Goal: Information Seeking & Learning: Understand process/instructions

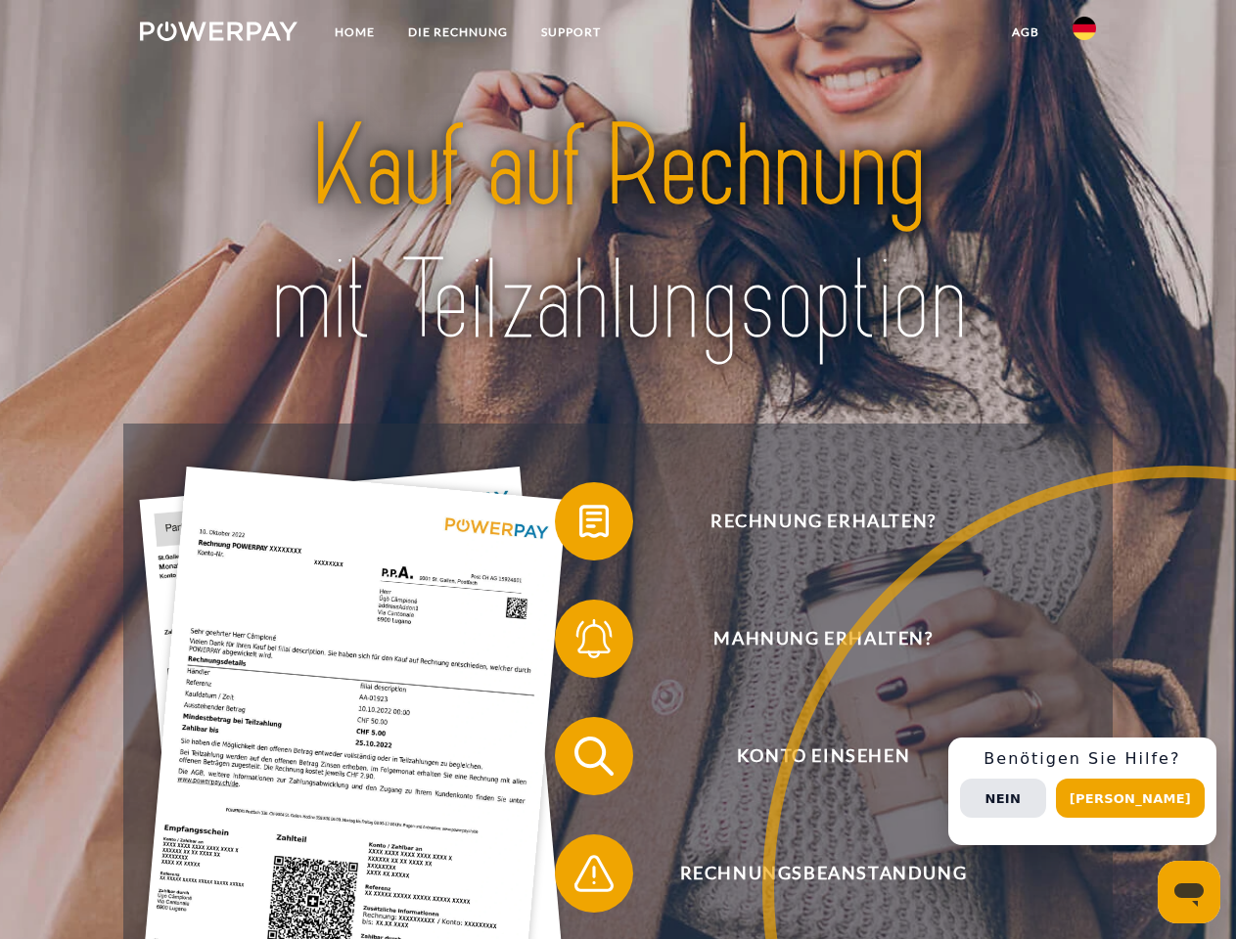
click at [218, 34] on img at bounding box center [219, 32] width 158 height 20
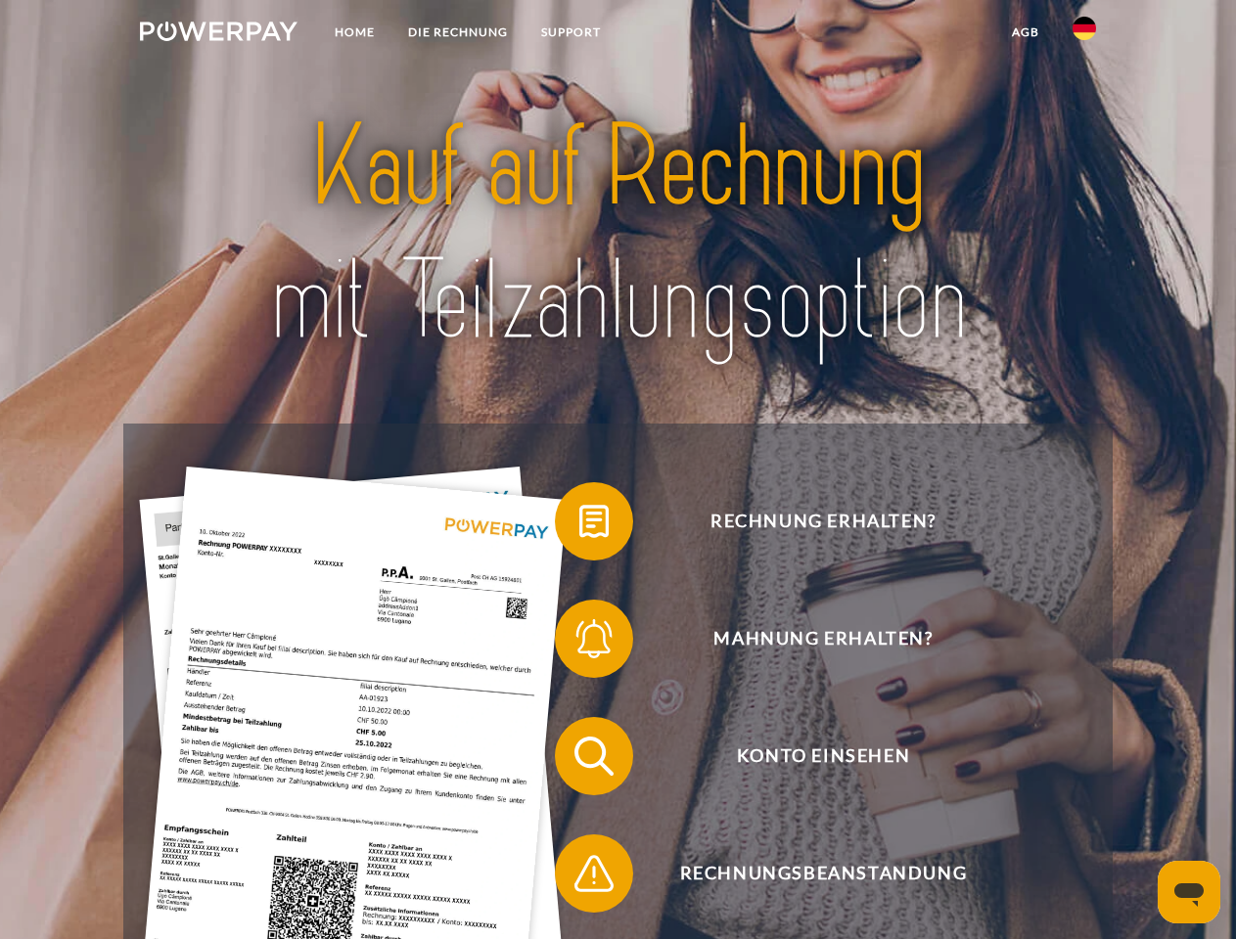
click at [1084, 34] on img at bounding box center [1083, 28] width 23 height 23
click at [1024, 32] on link "agb" at bounding box center [1025, 32] width 61 height 35
click at [579, 525] on span at bounding box center [565, 522] width 98 height 98
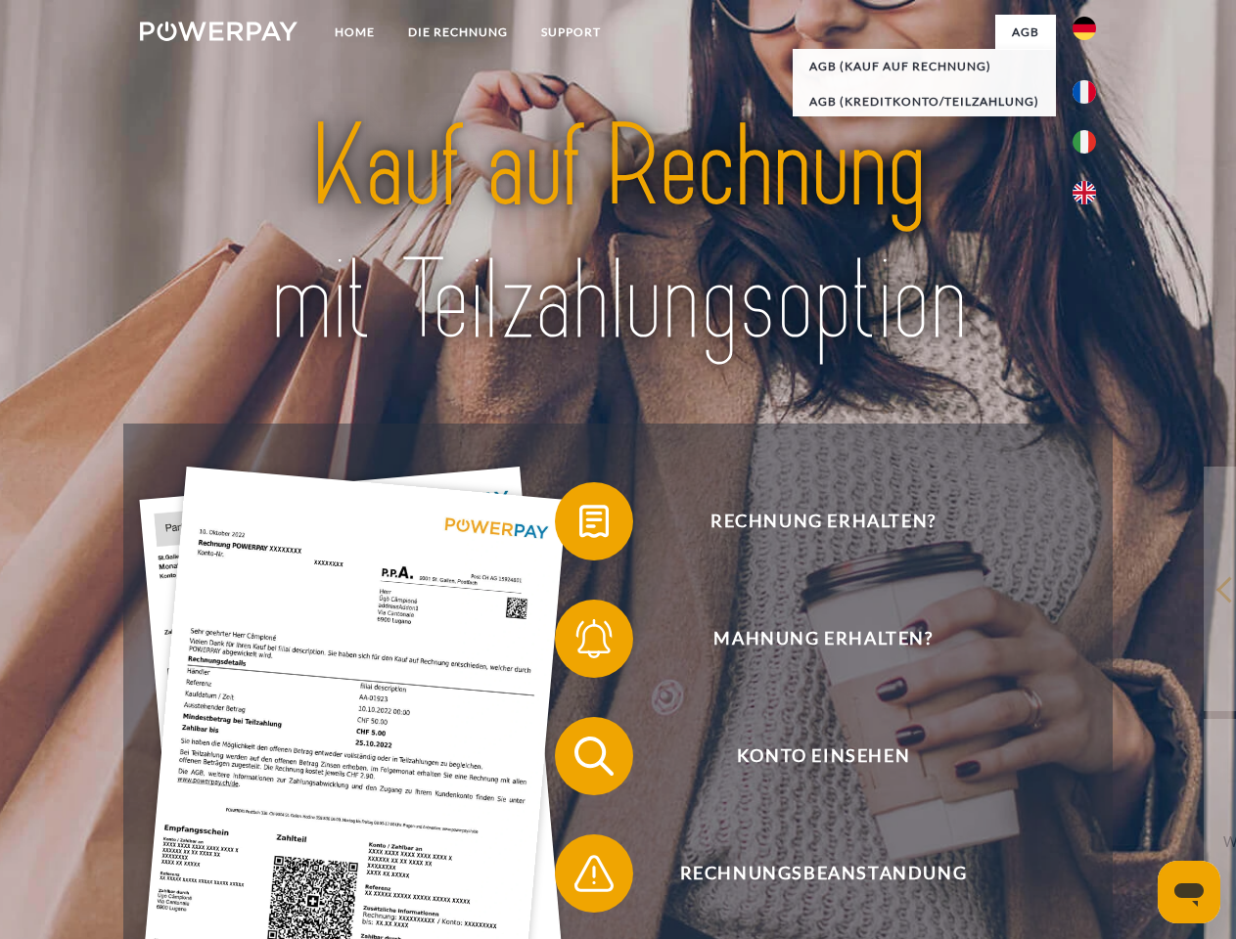
click at [579, 643] on span at bounding box center [565, 639] width 98 height 98
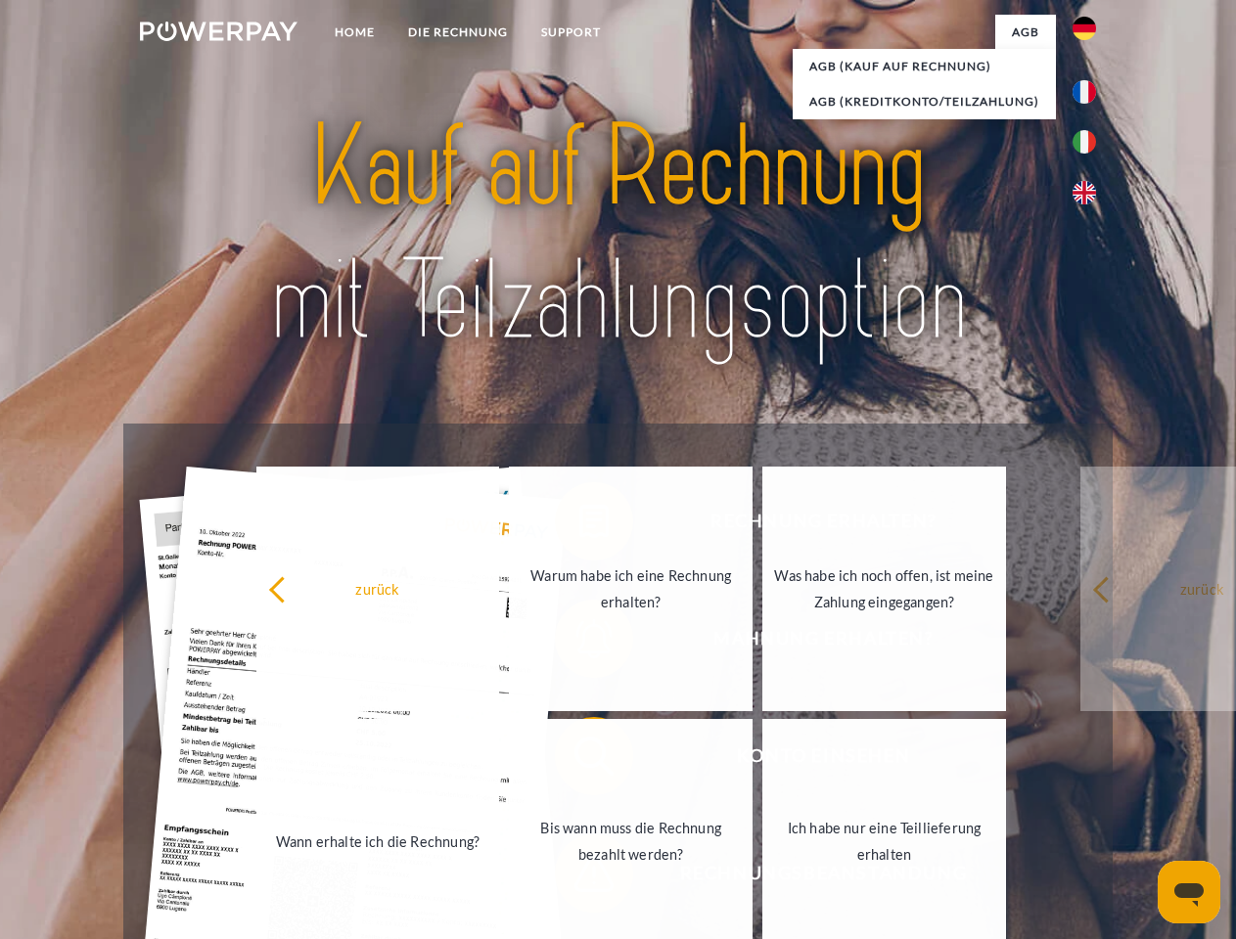
click at [579, 760] on link "Bis wann muss die Rechnung bezahlt werden?" at bounding box center [631, 841] width 244 height 245
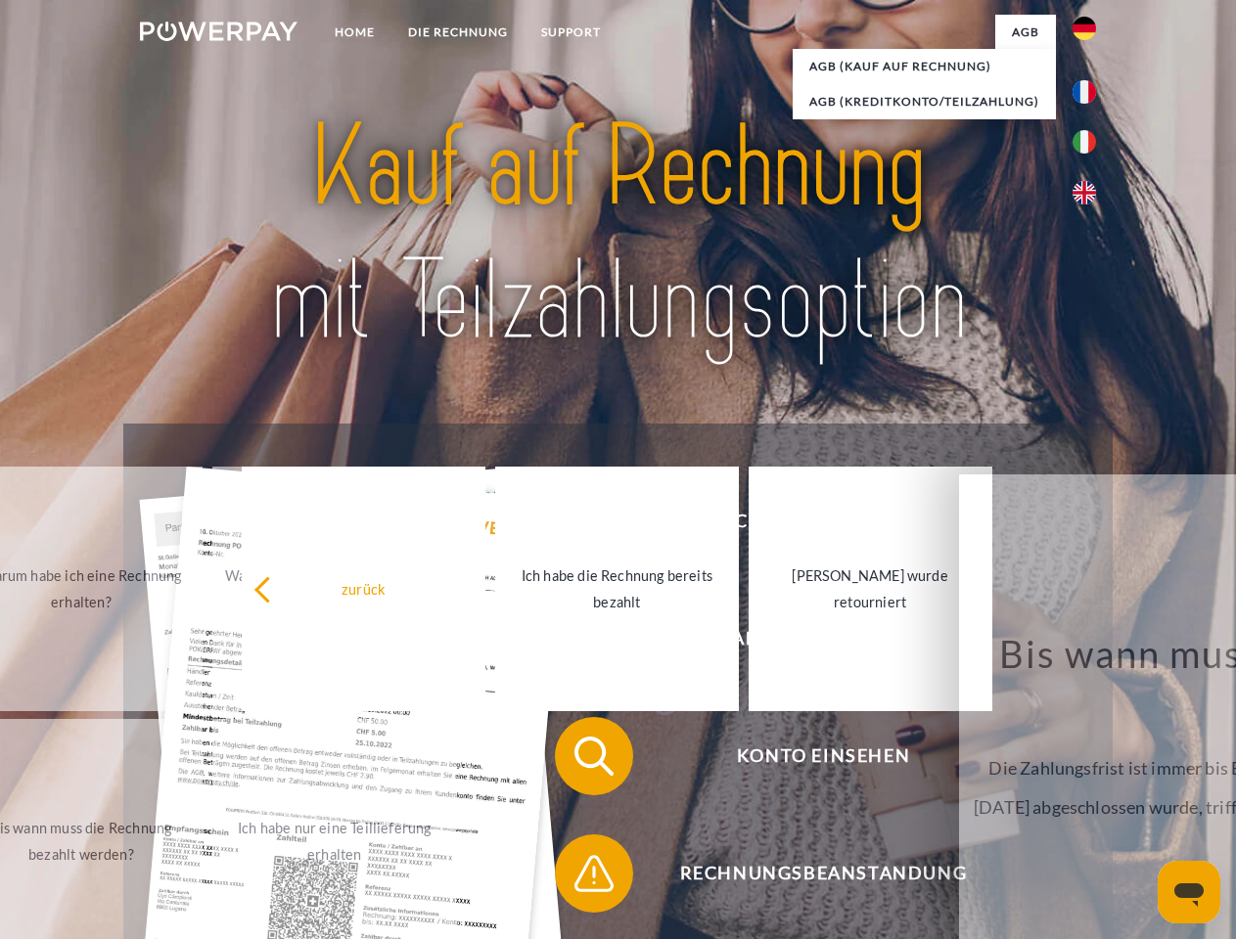
click at [579, 878] on span at bounding box center [565, 874] width 98 height 98
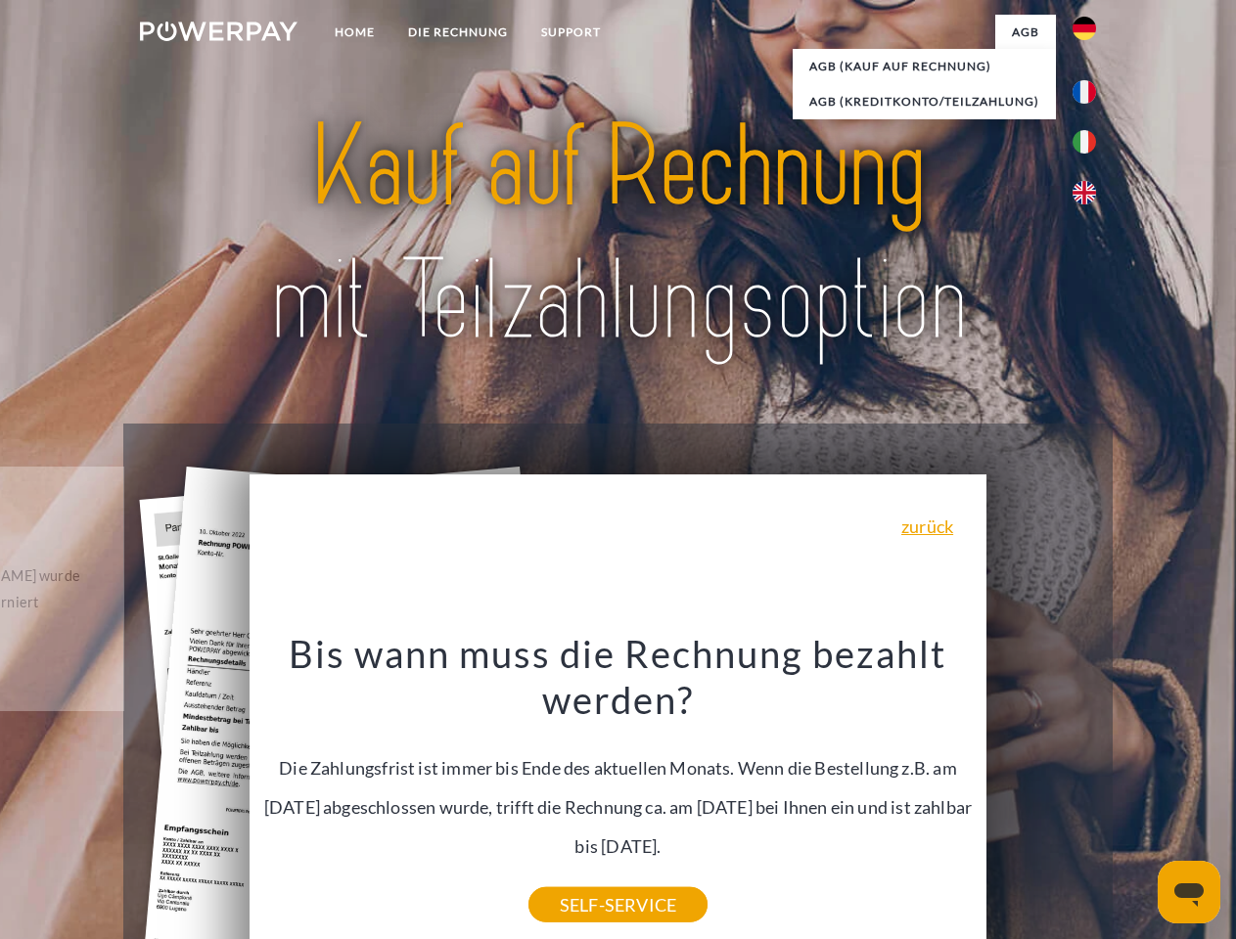
click at [1089, 792] on div "Rechnung erhalten? Mahnung erhalten? Konto einsehen" at bounding box center [617, 815] width 988 height 783
click at [1041, 795] on span "Konto einsehen" at bounding box center [822, 756] width 479 height 78
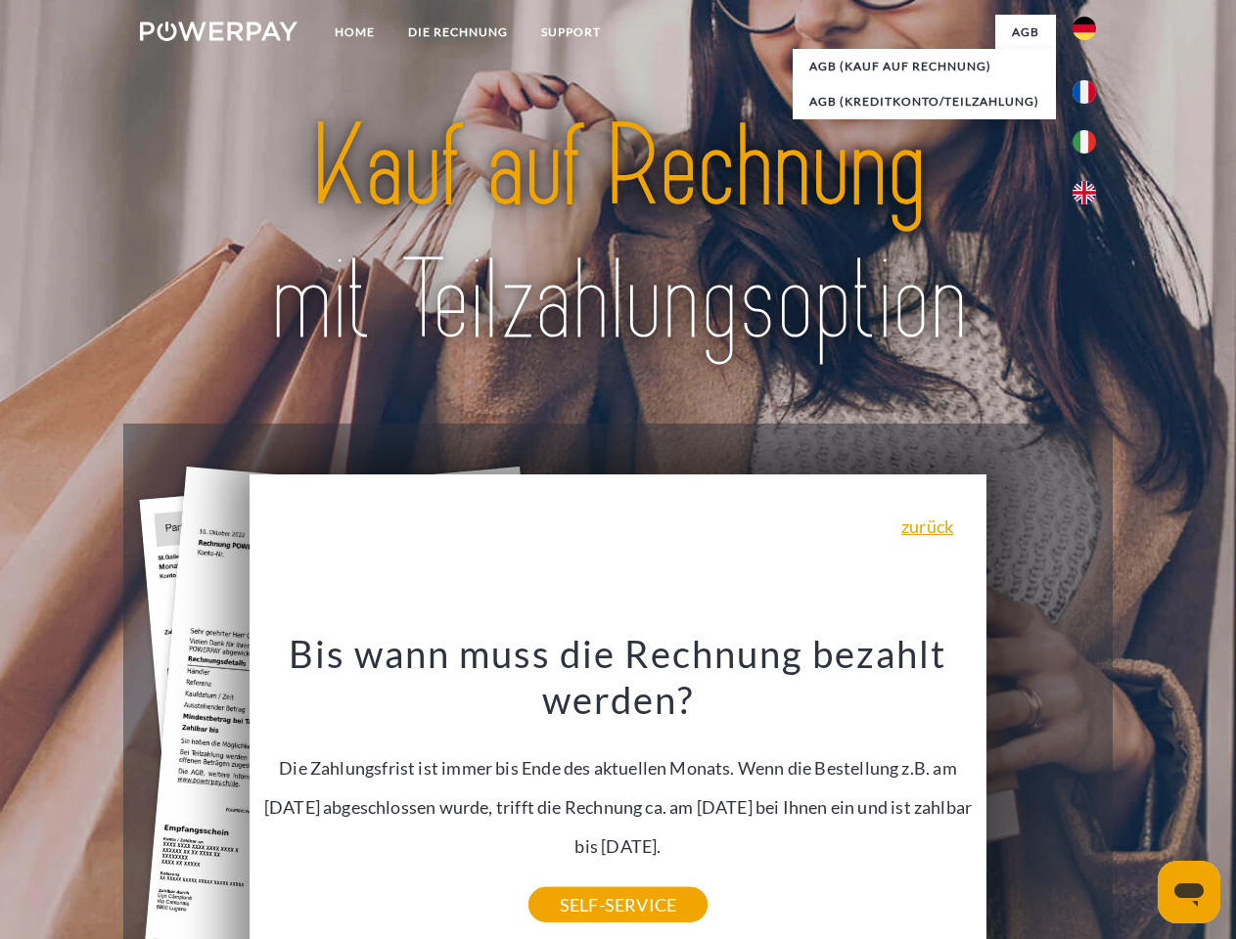
click at [1137, 798] on header "Home DIE RECHNUNG SUPPORT" at bounding box center [618, 675] width 1236 height 1351
